Goal: Task Accomplishment & Management: Complete application form

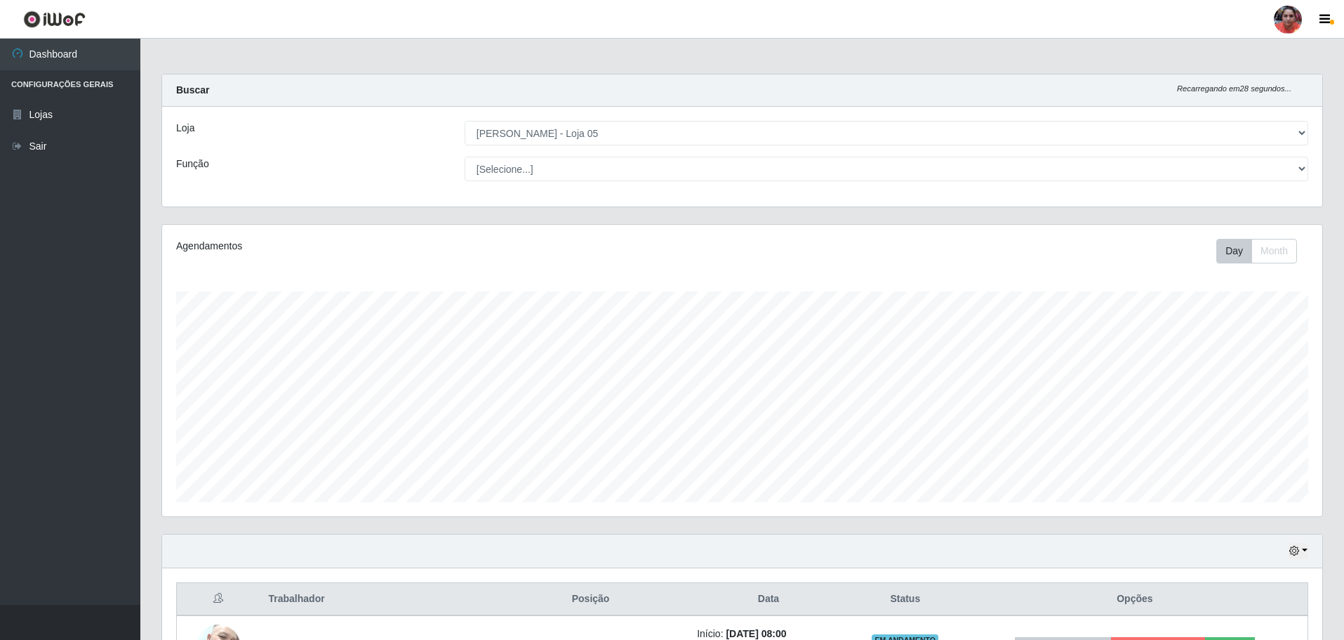
select select "252"
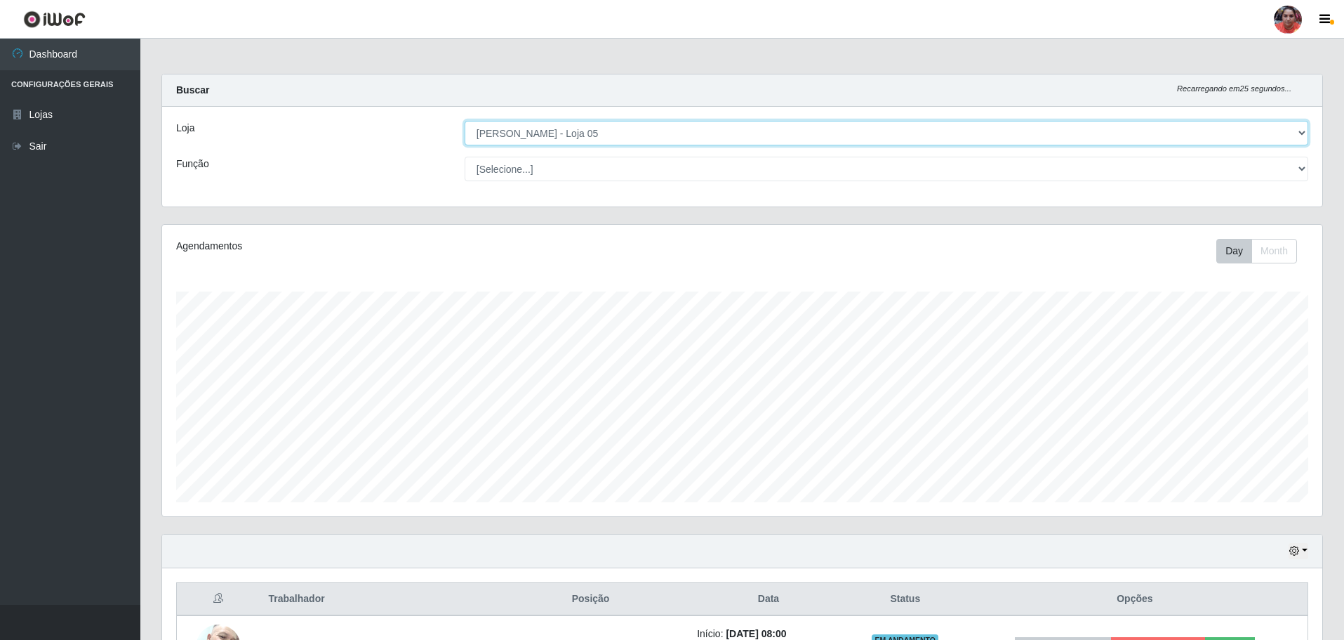
click at [618, 131] on select "[Selecione...] Mar Vermelho - Loja 05" at bounding box center [887, 133] width 844 height 25
click at [465, 121] on select "[Selecione...] Mar Vermelho - Loja 05" at bounding box center [887, 133] width 844 height 25
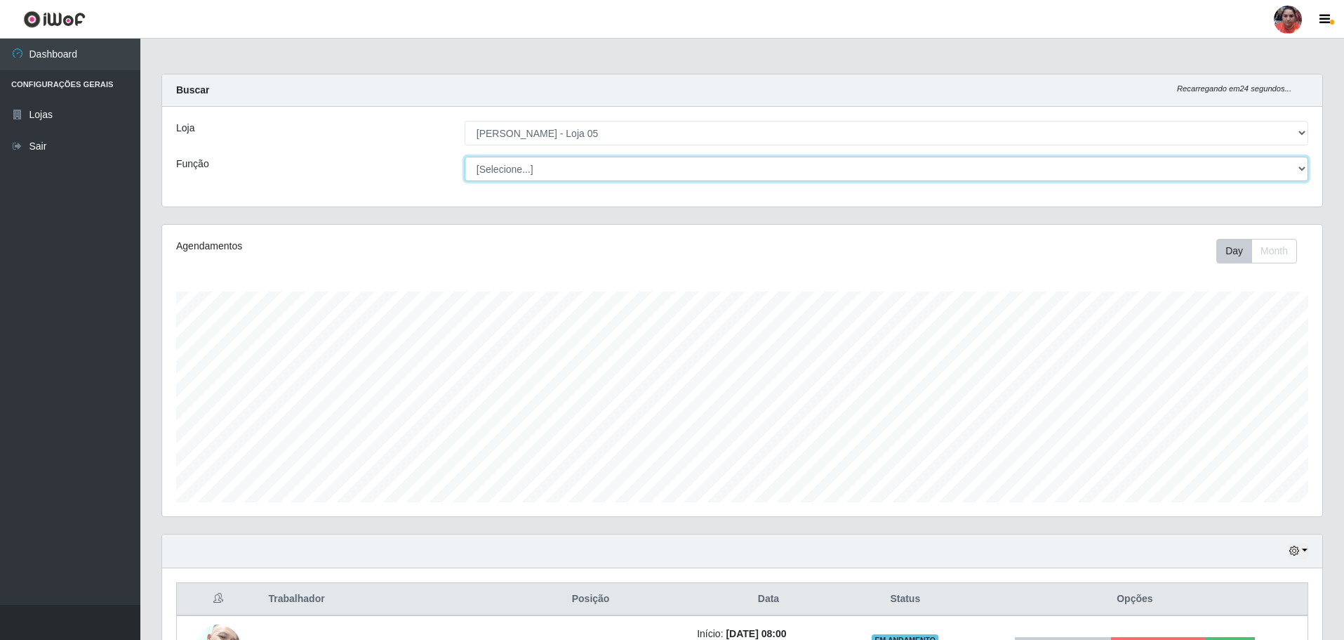
click at [591, 159] on select "[Selecione...] ASG ASG + ASG ++ Auxiliar de Depósito Auxiliar de Depósito + Aux…" at bounding box center [887, 169] width 844 height 25
select select "22"
click at [465, 157] on select "[Selecione...] ASG ASG + ASG ++ Auxiliar de Depósito Auxiliar de Depósito + Aux…" at bounding box center [887, 169] width 844 height 25
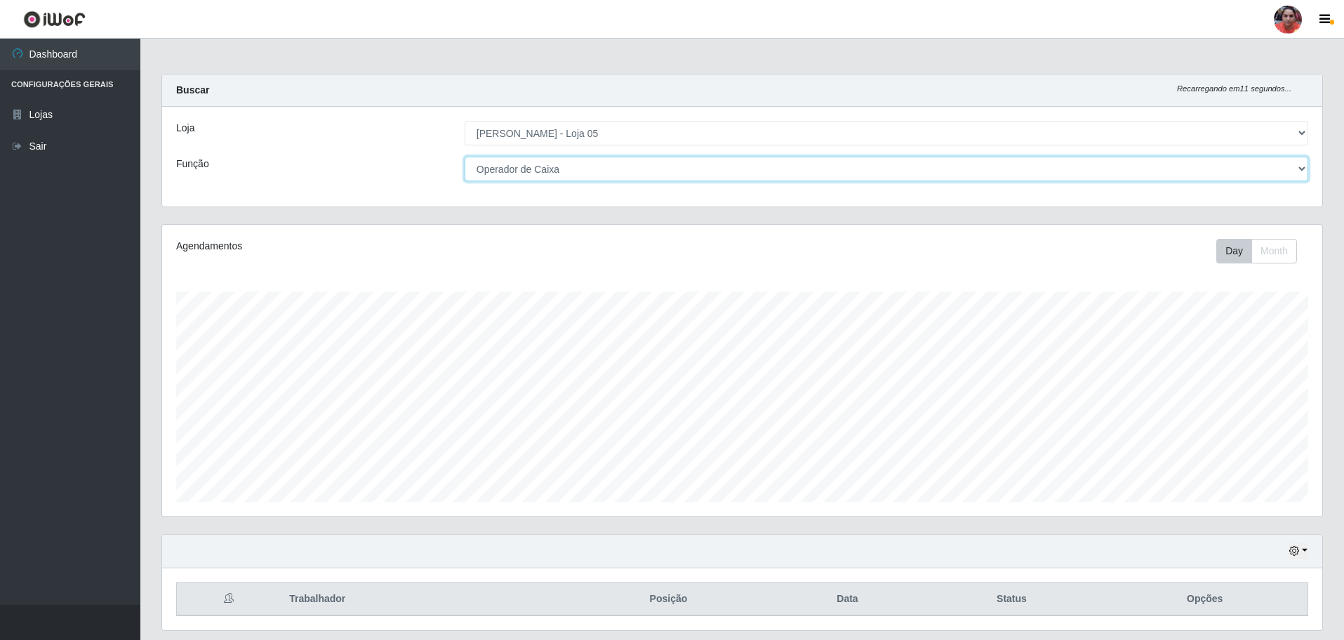
scroll to position [43, 0]
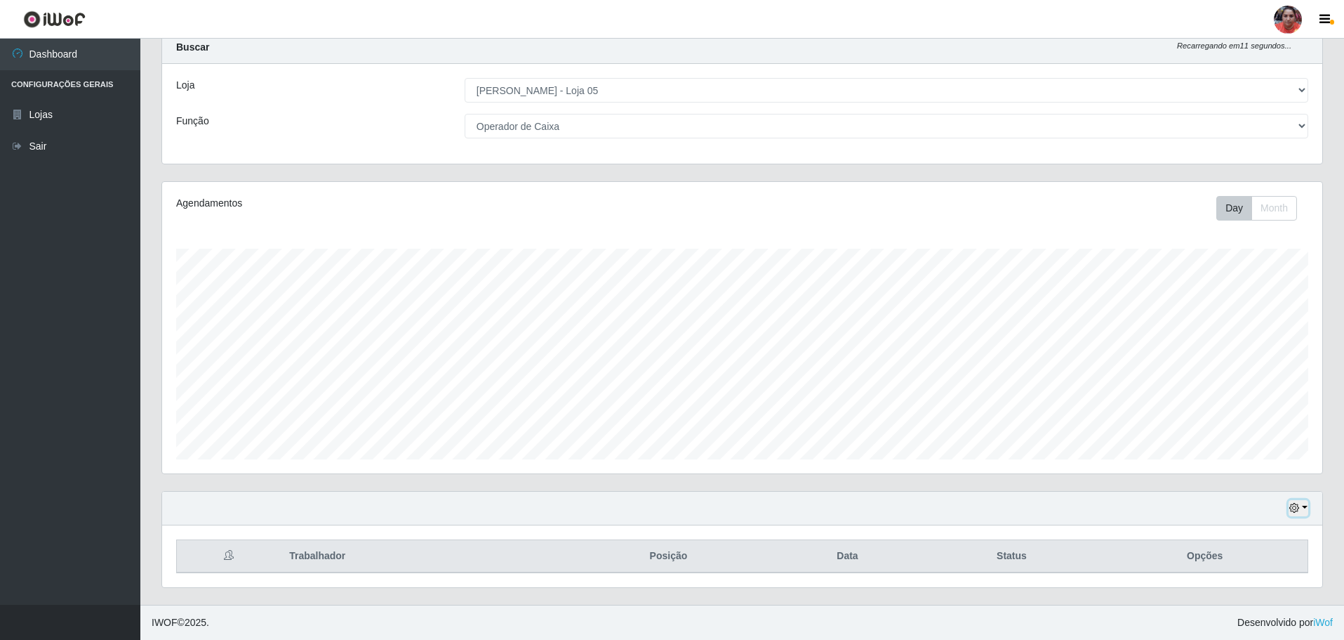
click at [1302, 503] on button "button" at bounding box center [1299, 508] width 20 height 16
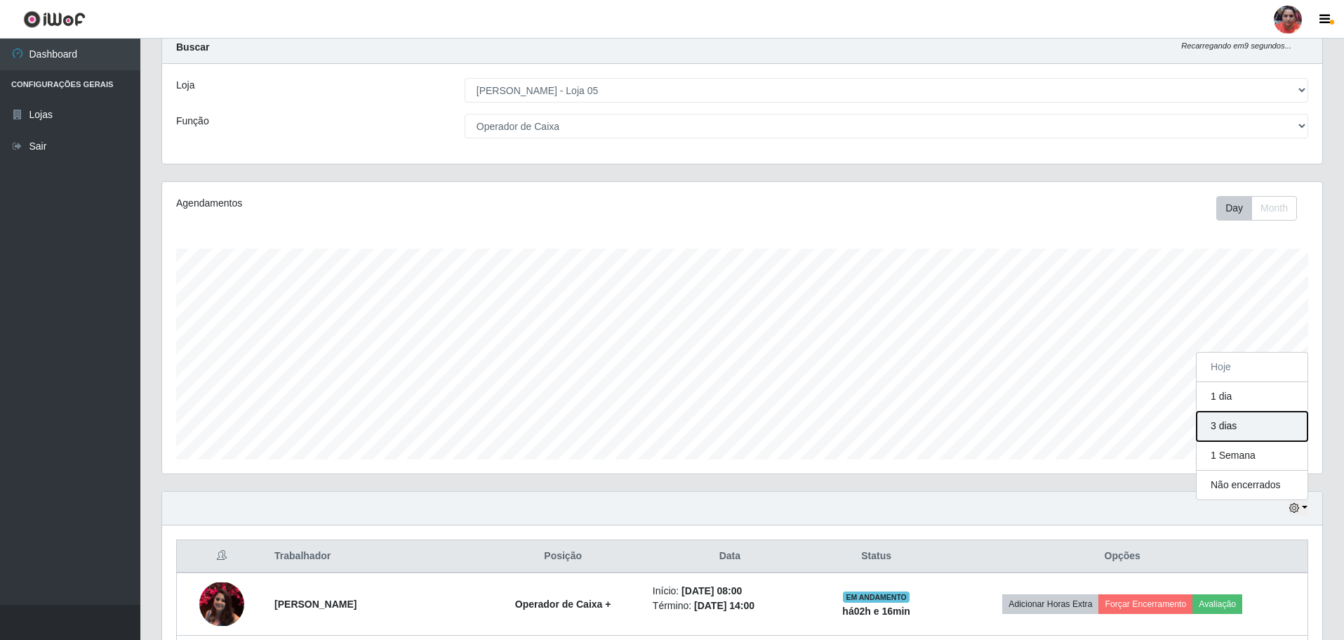
click at [1229, 430] on button "3 dias" at bounding box center [1252, 425] width 111 height 29
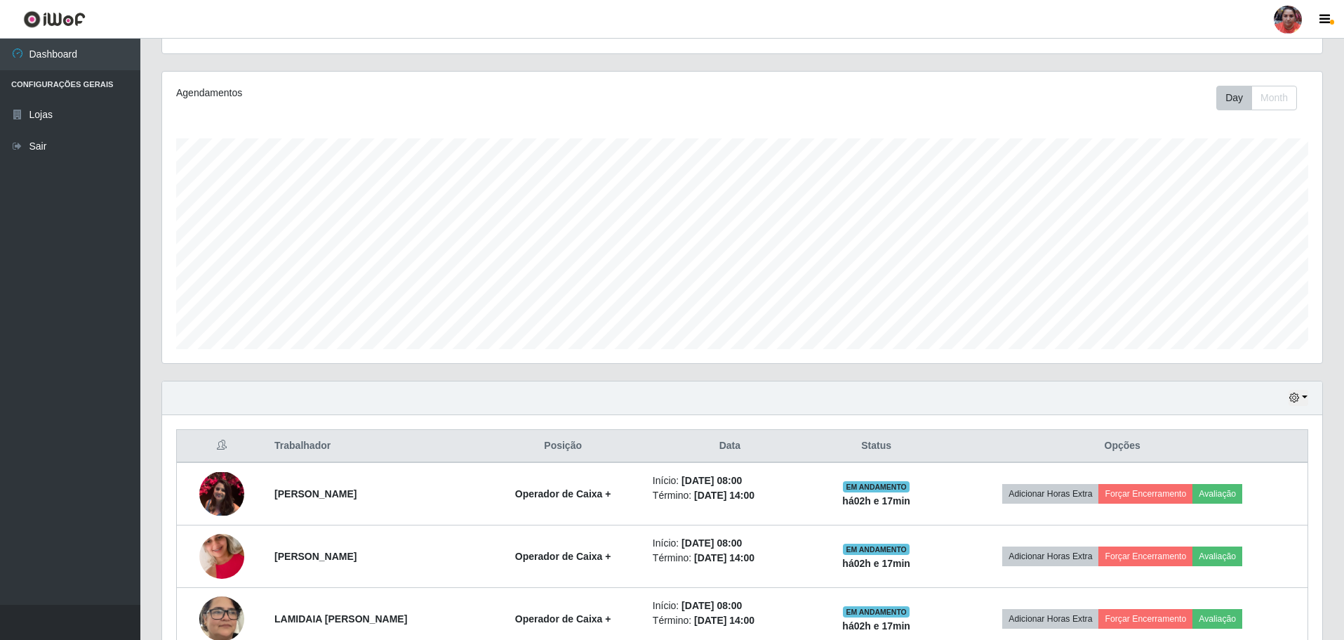
scroll to position [0, 0]
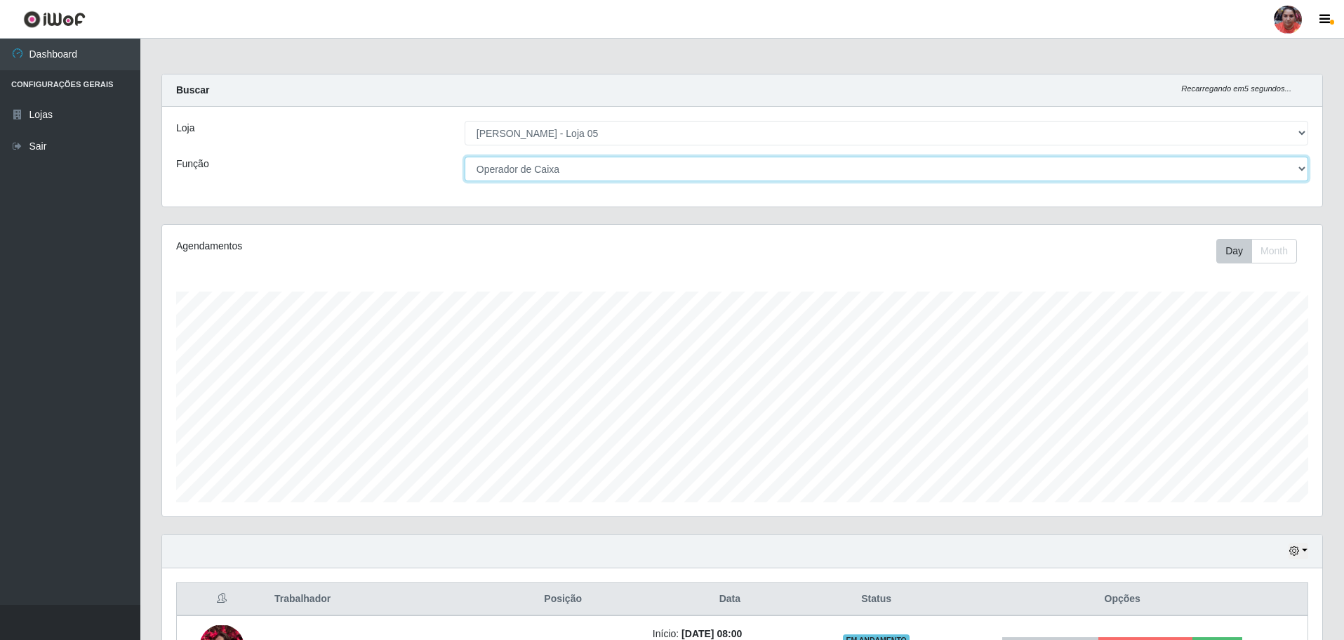
click at [838, 164] on select "[Selecione...] ASG ASG + ASG ++ Auxiliar de Depósito Auxiliar de Depósito + Aux…" at bounding box center [887, 169] width 844 height 25
click at [465, 157] on select "[Selecione...] ASG ASG + ASG ++ Auxiliar de Depósito Auxiliar de Depósito + Aux…" at bounding box center [887, 169] width 844 height 25
click at [642, 166] on select "[Selecione...] ASG ASG + ASG ++ Auxiliar de Depósito Auxiliar de Depósito + Aux…" at bounding box center [887, 169] width 844 height 25
click at [465, 157] on select "[Selecione...] ASG ASG + ASG ++ Auxiliar de Depósito Auxiliar de Depósito + Aux…" at bounding box center [887, 169] width 844 height 25
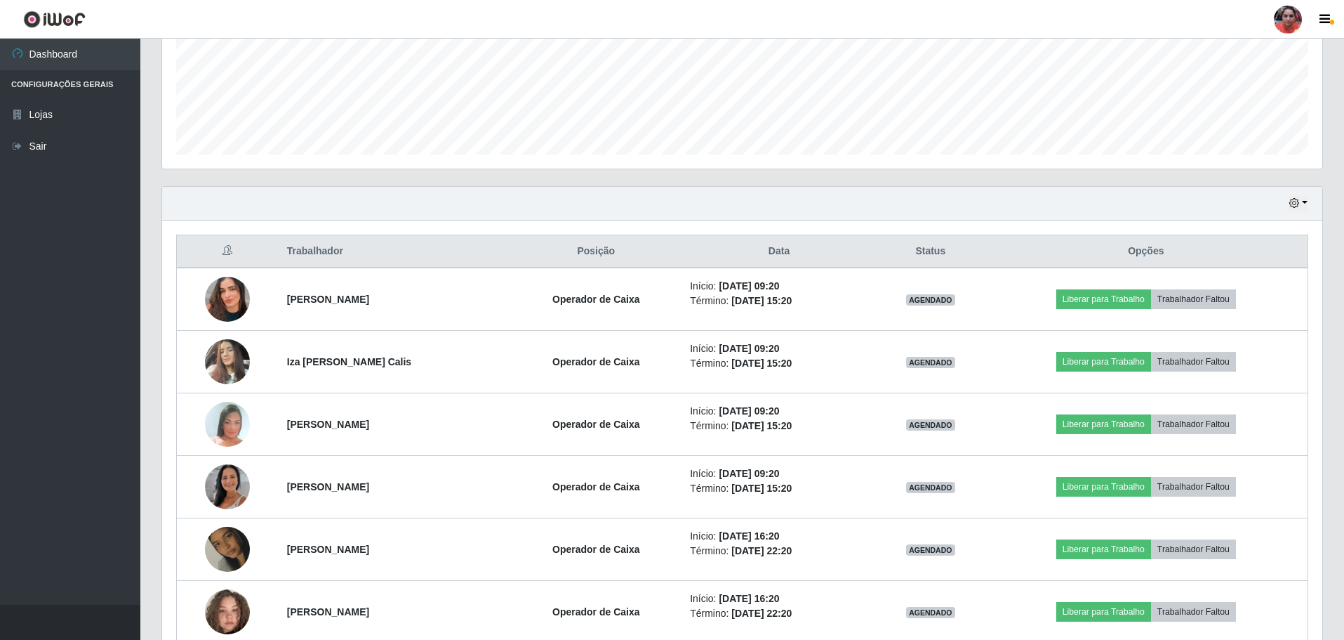
scroll to position [418, 0]
